Goal: Task Accomplishment & Management: Manage account settings

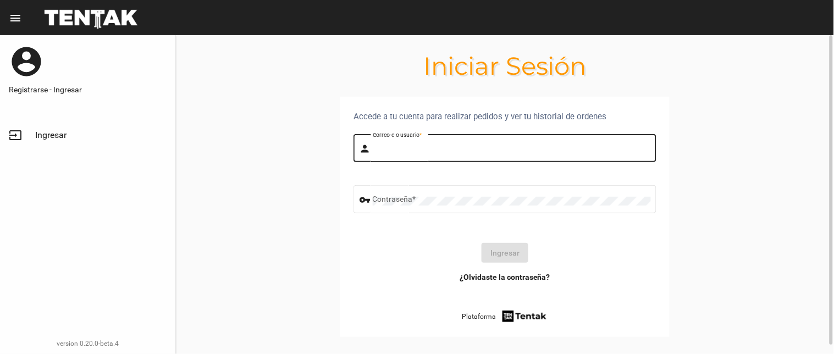
type input "flopyganora"
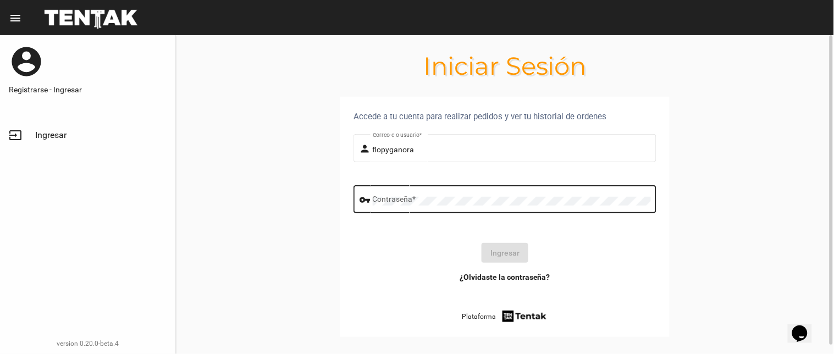
click at [431, 208] on div "Contraseña *" at bounding box center [512, 198] width 278 height 30
click at [505, 254] on button "Ingresar" at bounding box center [505, 253] width 47 height 20
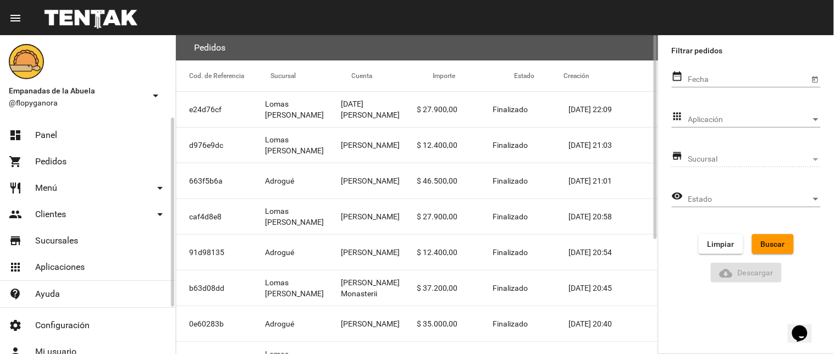
click at [64, 164] on span "Pedidos" at bounding box center [50, 161] width 31 height 11
click at [58, 129] on link "dashboard Panel" at bounding box center [87, 135] width 175 height 26
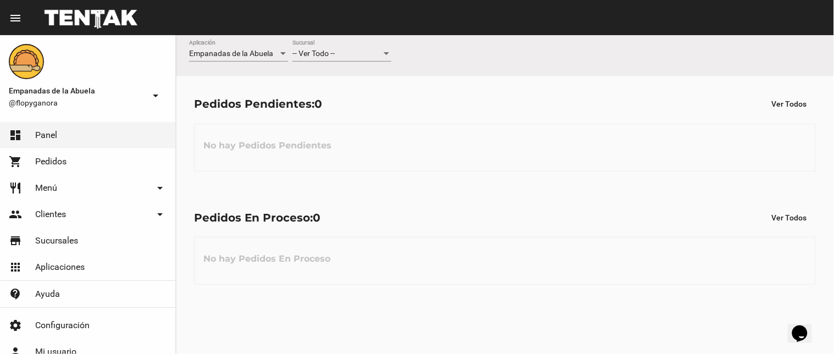
click at [306, 45] on div "-- Ver Todo -- Sucursal" at bounding box center [341, 50] width 99 height 21
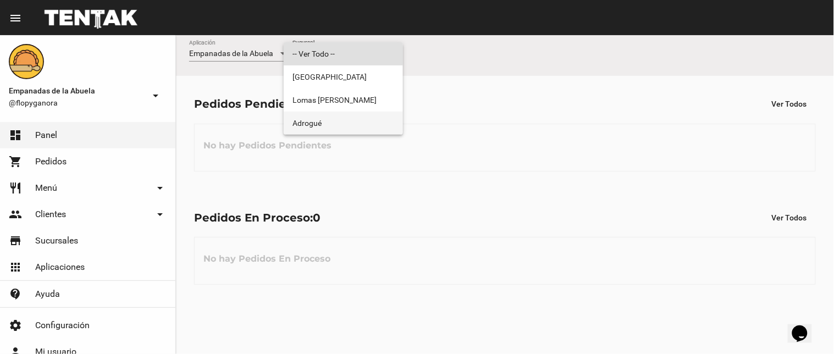
click at [320, 117] on span "Adrogué" at bounding box center [343, 123] width 102 height 23
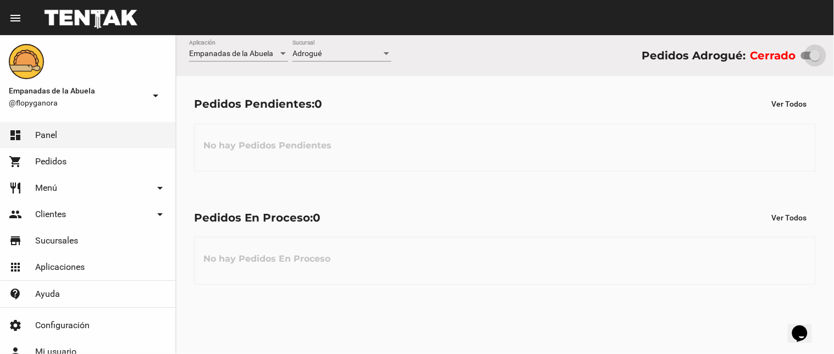
drag, startPoint x: 812, startPoint y: 53, endPoint x: 827, endPoint y: 51, distance: 16.2
click at [827, 51] on div "Empanadas de la Abuela Aplicación Adrogué Sucursal Pedidos Adrogué: Cerrado" at bounding box center [505, 55] width 658 height 41
checkbox input "true"
